Goal: Find specific page/section: Find specific page/section

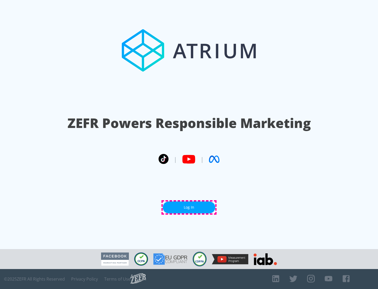
click at [189, 207] on link "Log In" at bounding box center [189, 207] width 52 height 12
